Goal: Transaction & Acquisition: Purchase product/service

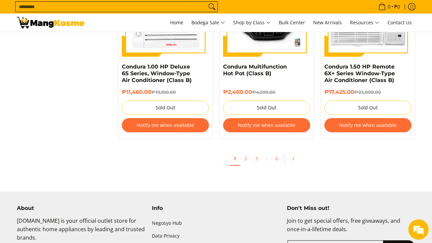
scroll to position [1481, 0]
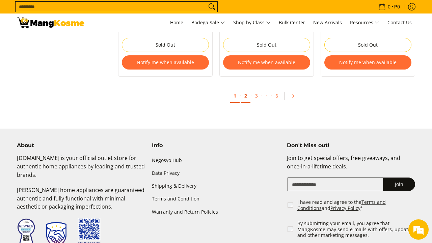
click at [245, 97] on link "2" at bounding box center [245, 96] width 9 height 14
click at [245, 96] on link "2" at bounding box center [245, 96] width 9 height 14
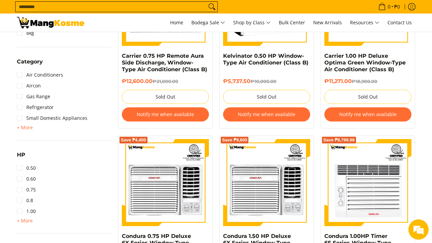
scroll to position [381, 0]
click at [18, 86] on link "Aircon" at bounding box center [29, 85] width 24 height 11
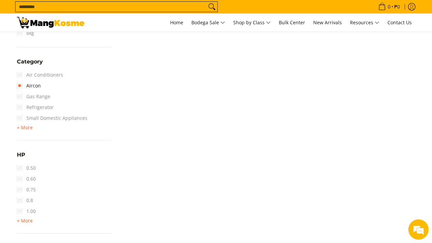
scroll to position [95, 0]
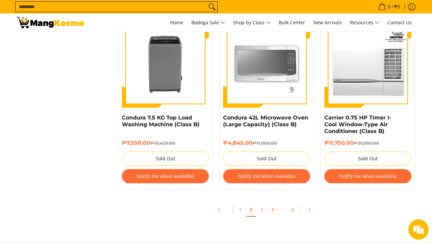
scroll to position [1404, 0]
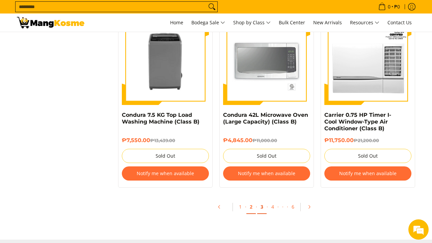
click at [262, 209] on link "3" at bounding box center [261, 207] width 9 height 14
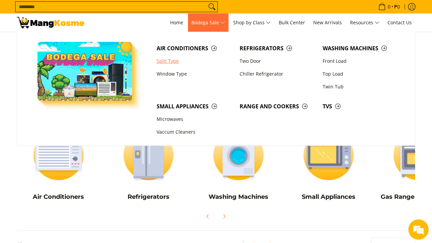
click at [170, 61] on link "Split Type" at bounding box center [194, 61] width 83 height 13
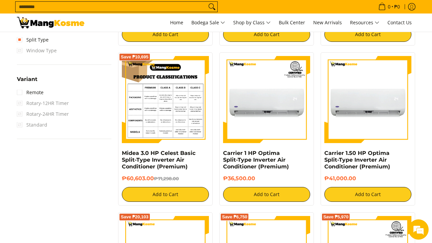
scroll to position [461, 0]
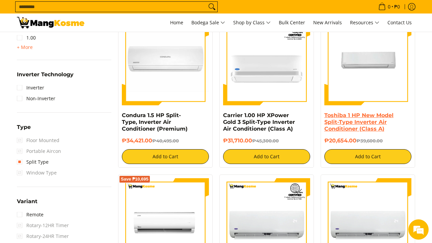
click at [357, 127] on link "Toshiba 1 HP New Model Split-Type Inverter Air Conditioner (Class A)" at bounding box center [359, 122] width 69 height 20
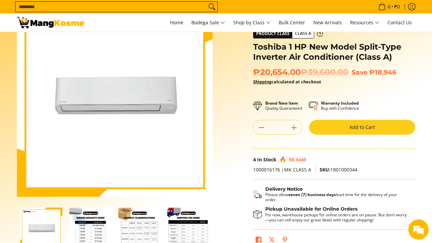
scroll to position [43, 0]
